Goal: Task Accomplishment & Management: Manage account settings

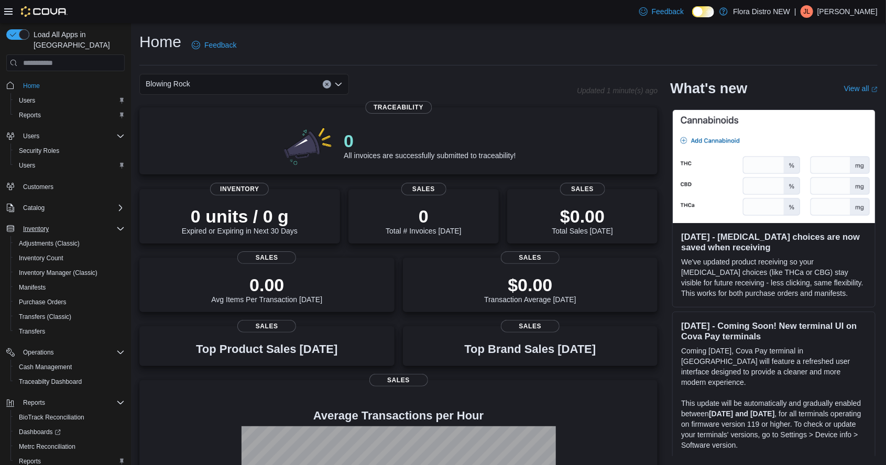
click at [95, 223] on div "Inventory" at bounding box center [72, 229] width 106 height 13
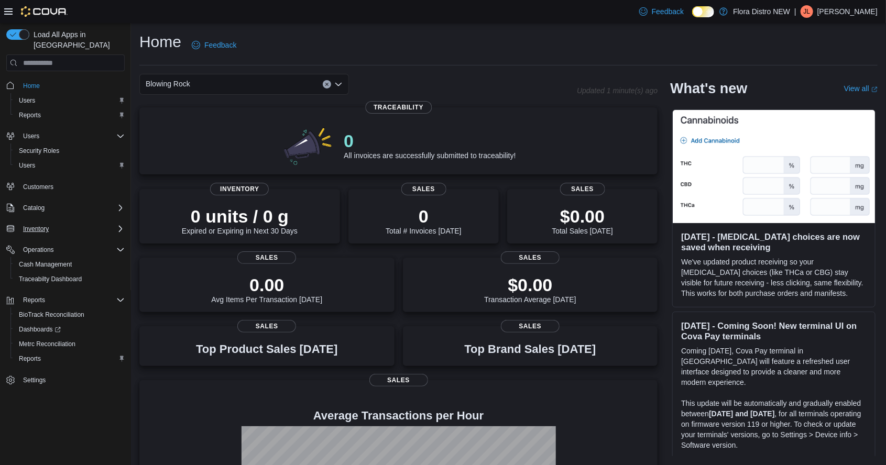
click at [104, 223] on div "Inventory" at bounding box center [72, 229] width 106 height 13
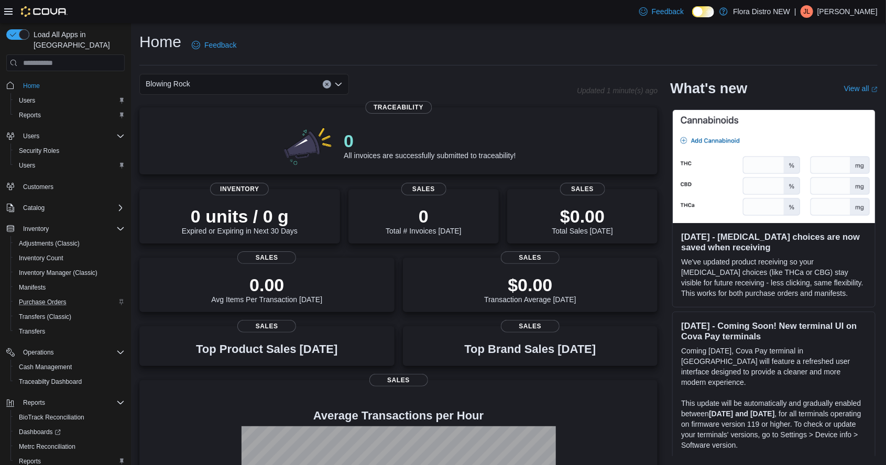
click at [78, 297] on div "Purchase Orders" at bounding box center [70, 302] width 110 height 13
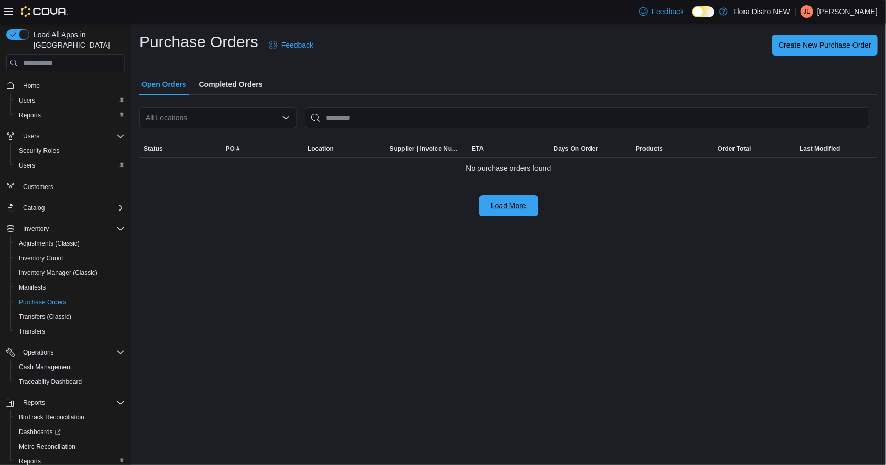
click at [512, 211] on span "Load More" at bounding box center [508, 206] width 35 height 10
click at [520, 199] on span "Load More" at bounding box center [509, 205] width 46 height 21
click at [47, 428] on span "Dashboards" at bounding box center [40, 432] width 42 height 8
